Goal: Find specific fact: Find specific fact

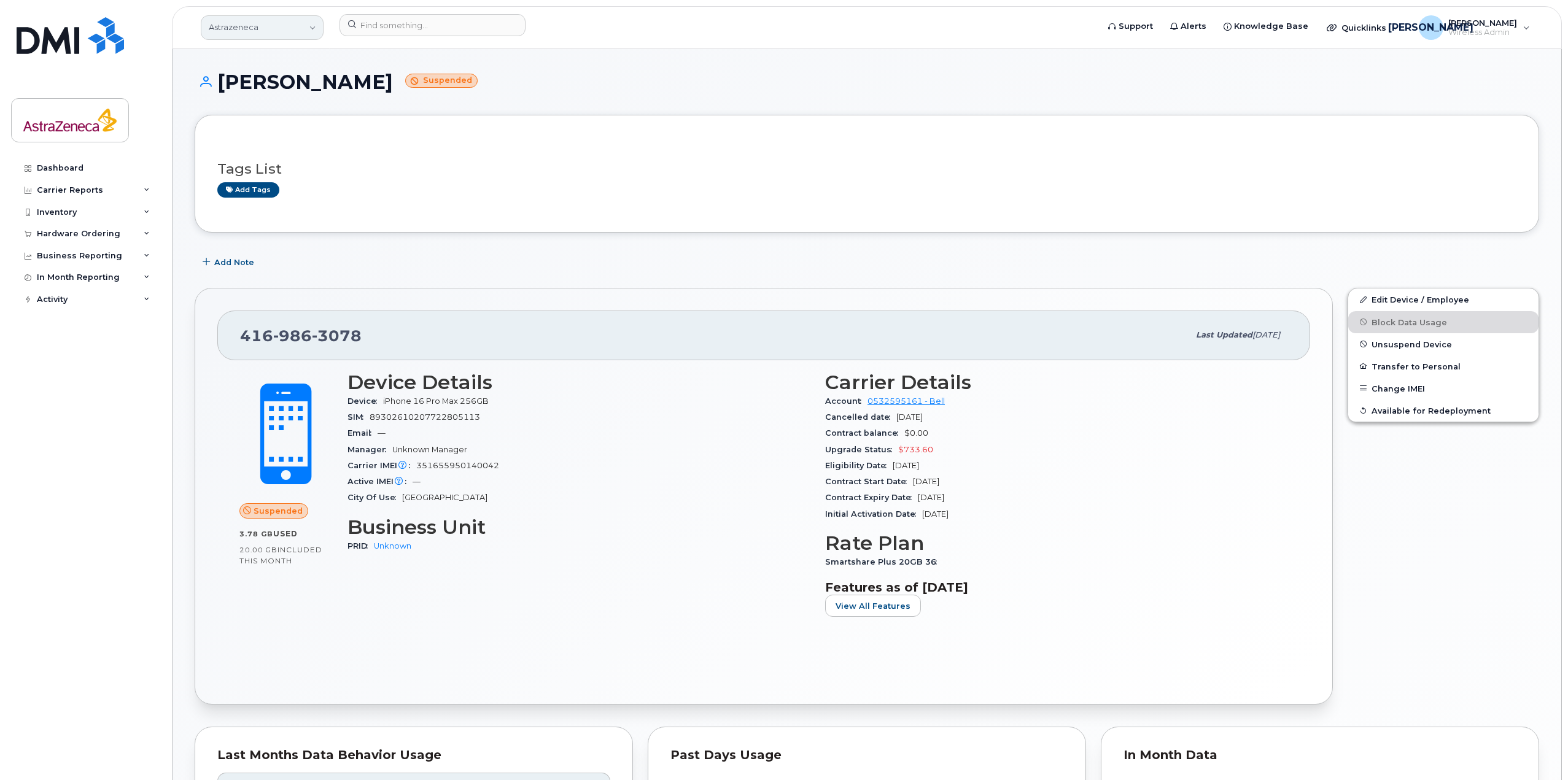
click at [292, 38] on link "Astrazeneca" at bounding box center [262, 28] width 122 height 24
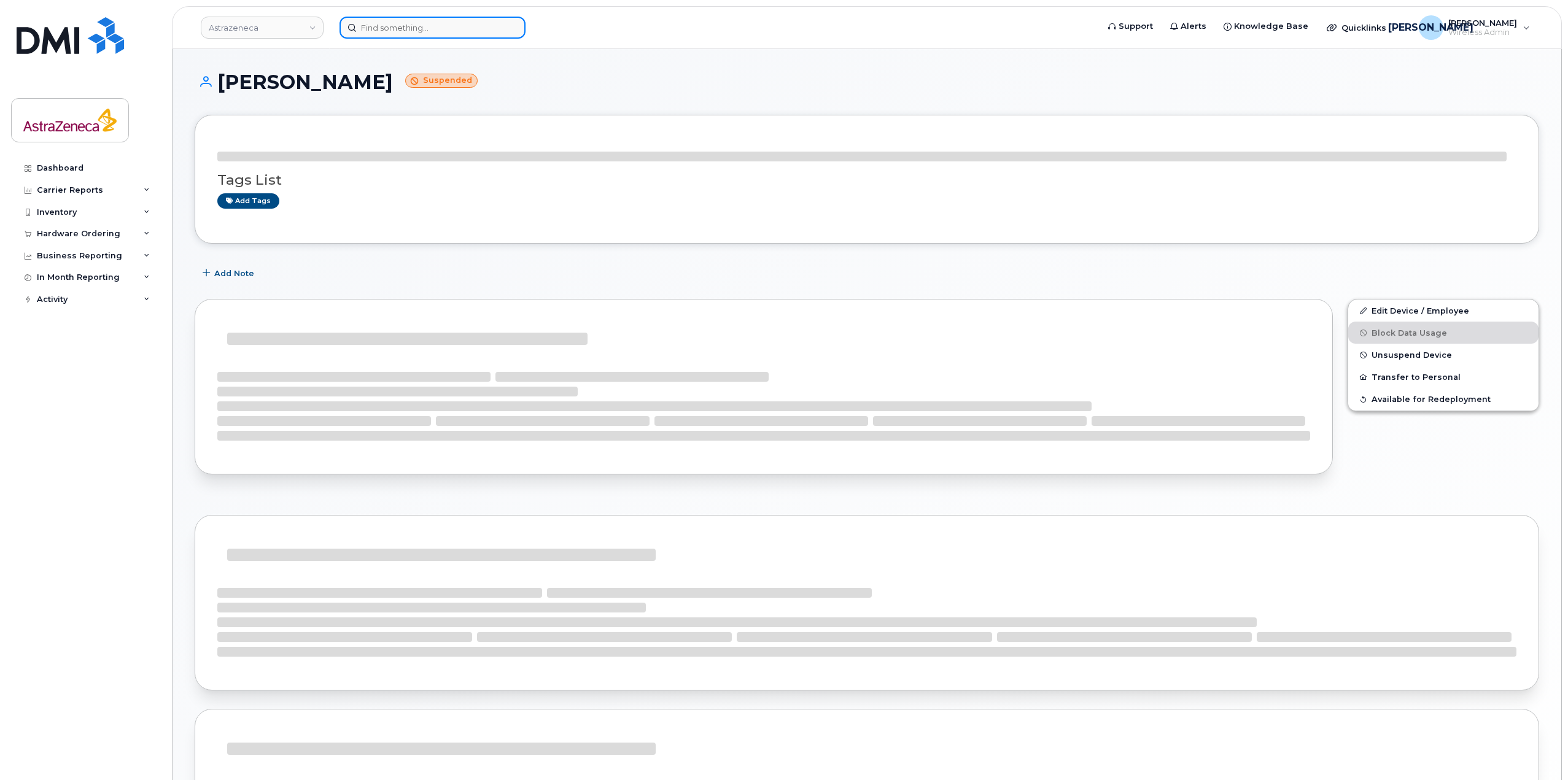
click at [431, 36] on input at bounding box center [432, 27] width 186 height 22
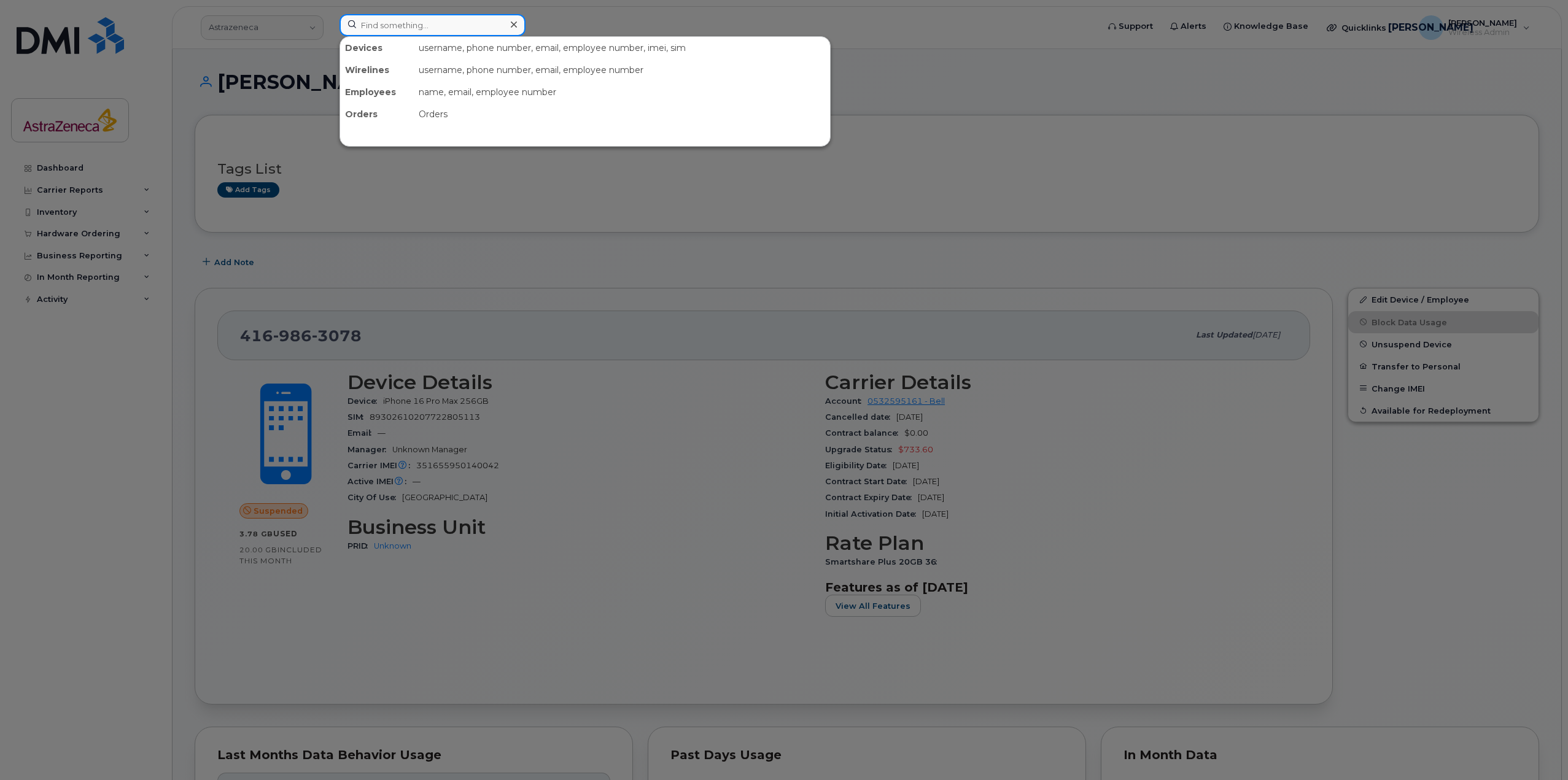
click at [421, 36] on input at bounding box center [432, 24] width 186 height 22
paste input "Corporate cellphone"
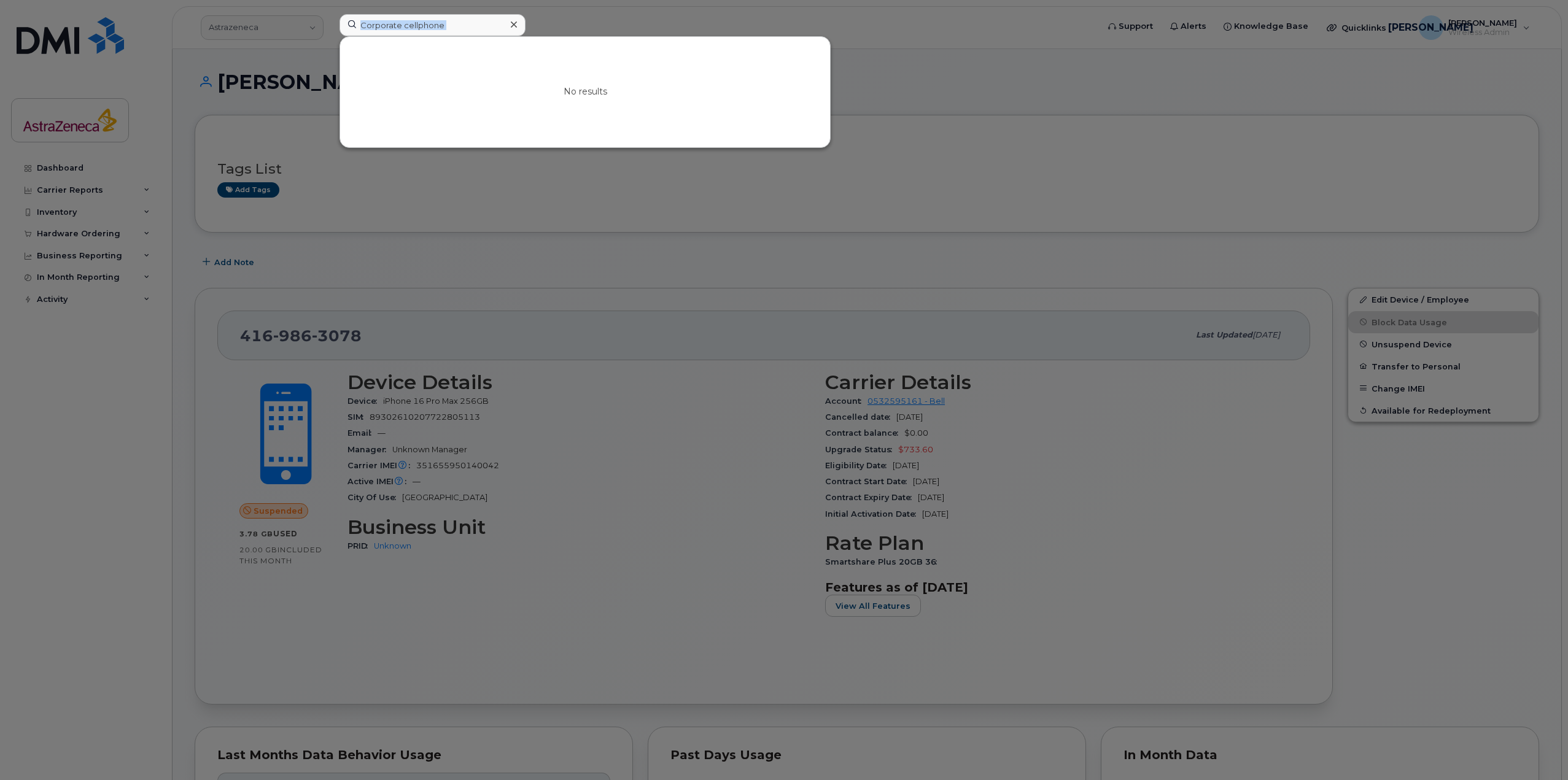
drag, startPoint x: 430, startPoint y: 32, endPoint x: 163, endPoint y: 25, distance: 267.1
click at [330, 25] on div "Corporate cellphone No results" at bounding box center [714, 27] width 769 height 27
click at [469, 23] on input "Corporate cellphone" at bounding box center [432, 24] width 186 height 22
paste input "Dutta"
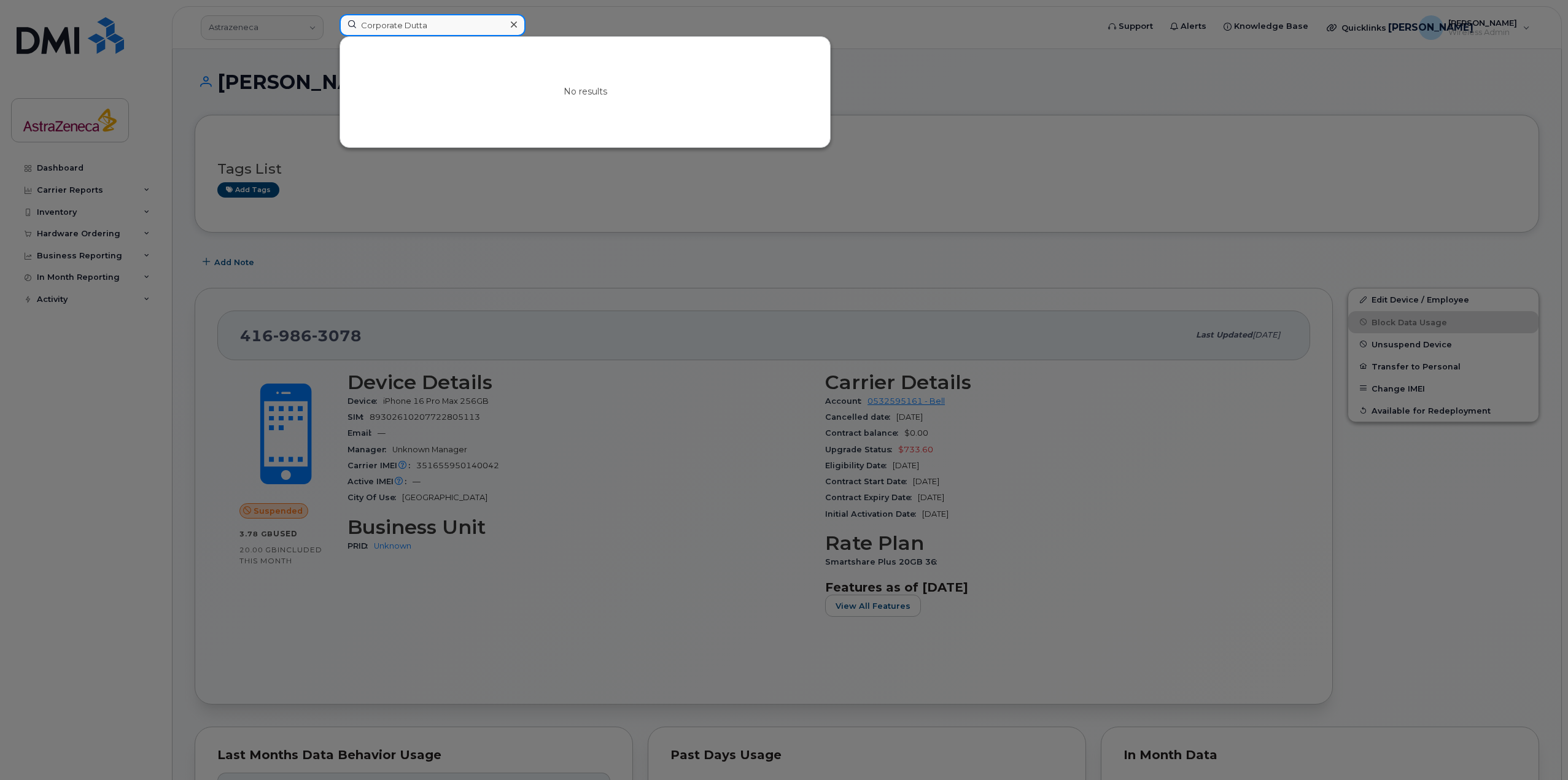
click at [469, 23] on input "Corporate Dutta" at bounding box center [432, 24] width 186 height 22
click at [398, 26] on input "Corporate Dutta" at bounding box center [432, 24] width 186 height 22
paste input
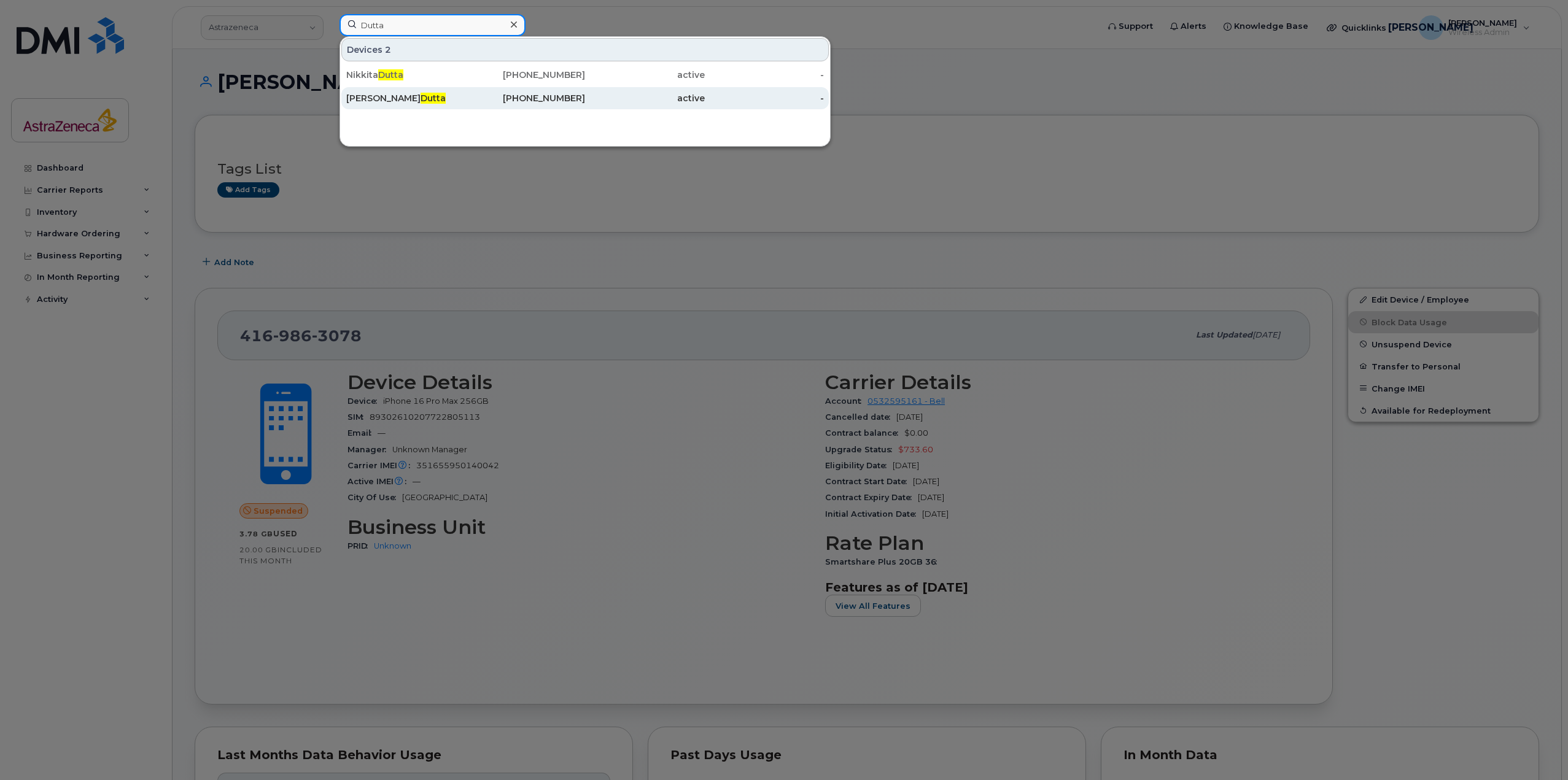
type input "Dutta"
click at [421, 101] on span "Dutta" at bounding box center [433, 98] width 25 height 11
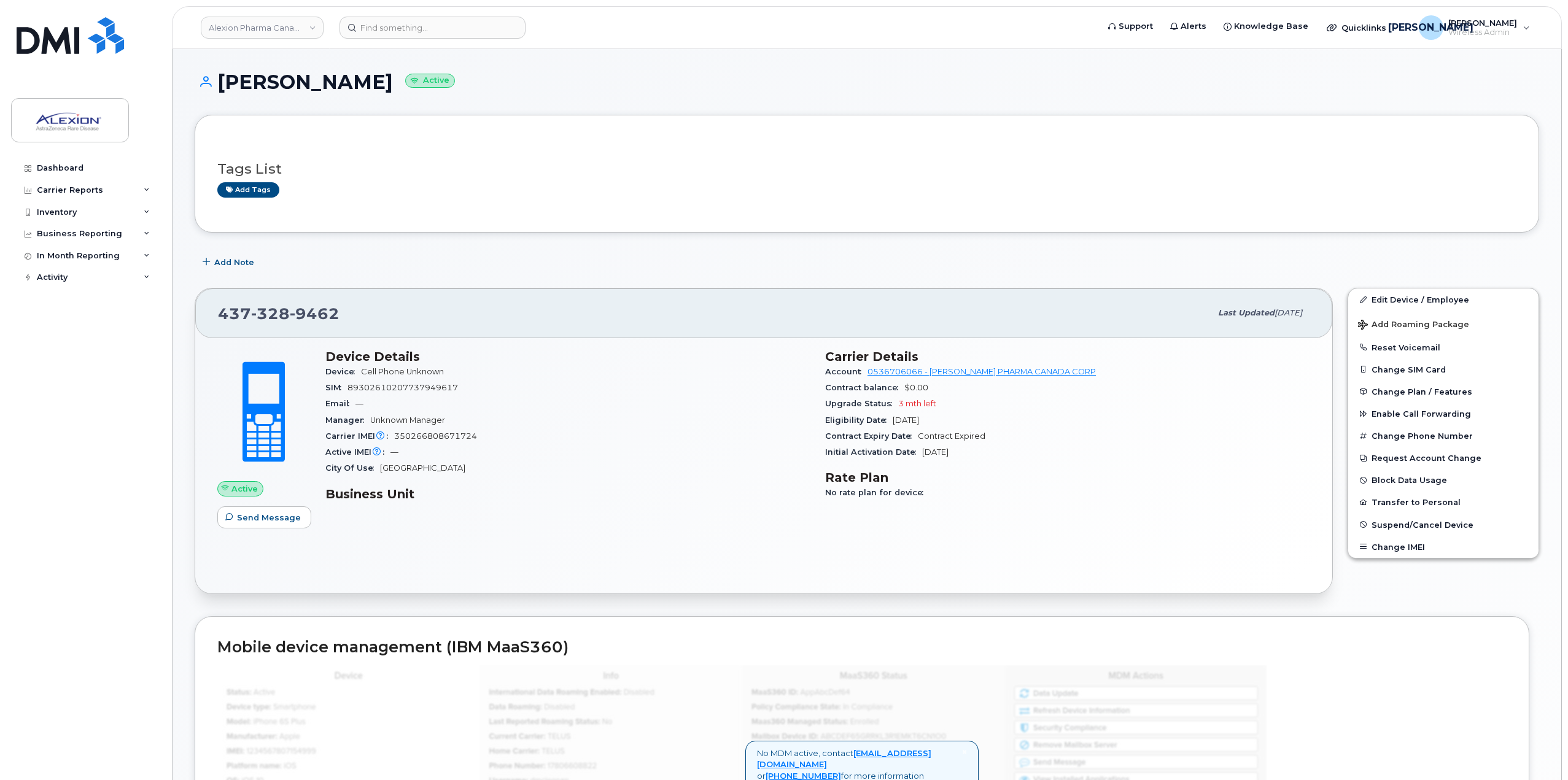
drag, startPoint x: 949, startPoint y: 422, endPoint x: 895, endPoint y: 421, distance: 54.0
click at [895, 421] on div "Eligibility Date Nov 20, 2025" at bounding box center [1068, 421] width 485 height 16
drag, startPoint x: 359, startPoint y: 311, endPoint x: 216, endPoint y: 302, distance: 143.3
click at [216, 302] on div "437 328 9462 Last updated Aug 21, 2025" at bounding box center [764, 313] width 1137 height 49
copy span "437 328 9462"
